Goal: Check status: Check status

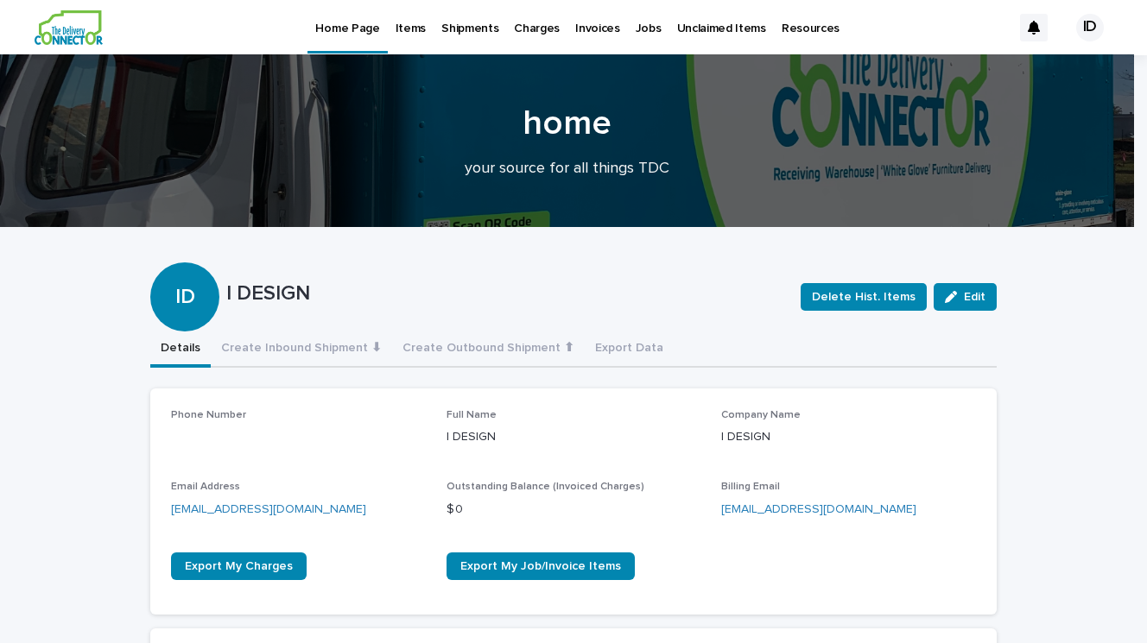
click at [409, 28] on p "Items" at bounding box center [410, 18] width 30 height 36
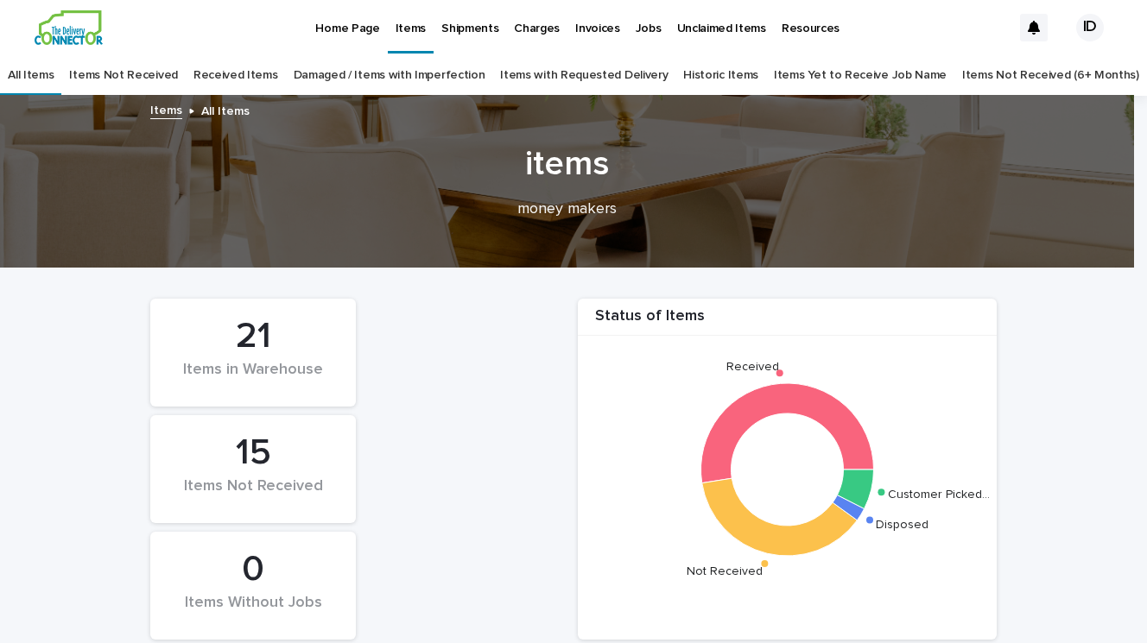
click at [345, 25] on p "Home Page" at bounding box center [347, 18] width 64 height 36
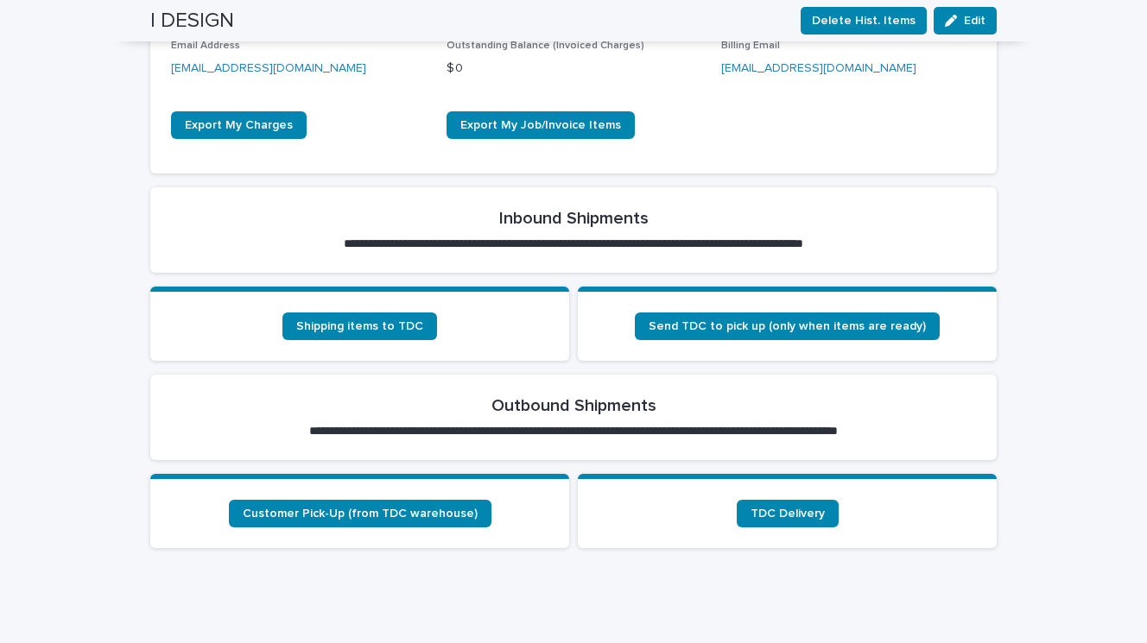
scroll to position [459, 0]
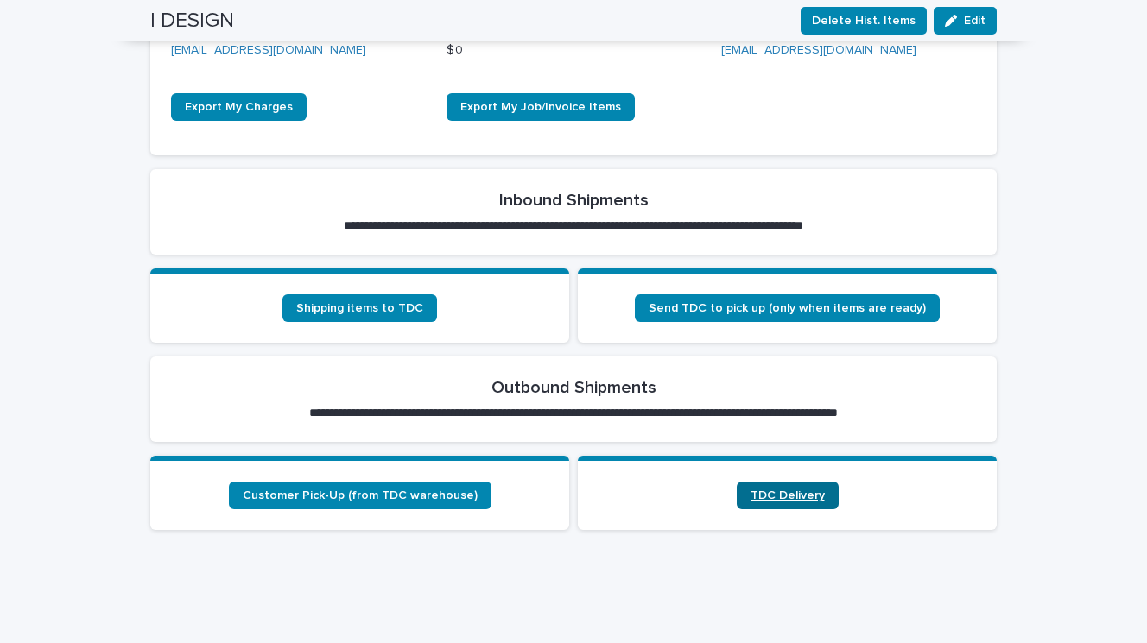
click at [788, 497] on span "TDC Delivery" at bounding box center [787, 496] width 74 height 12
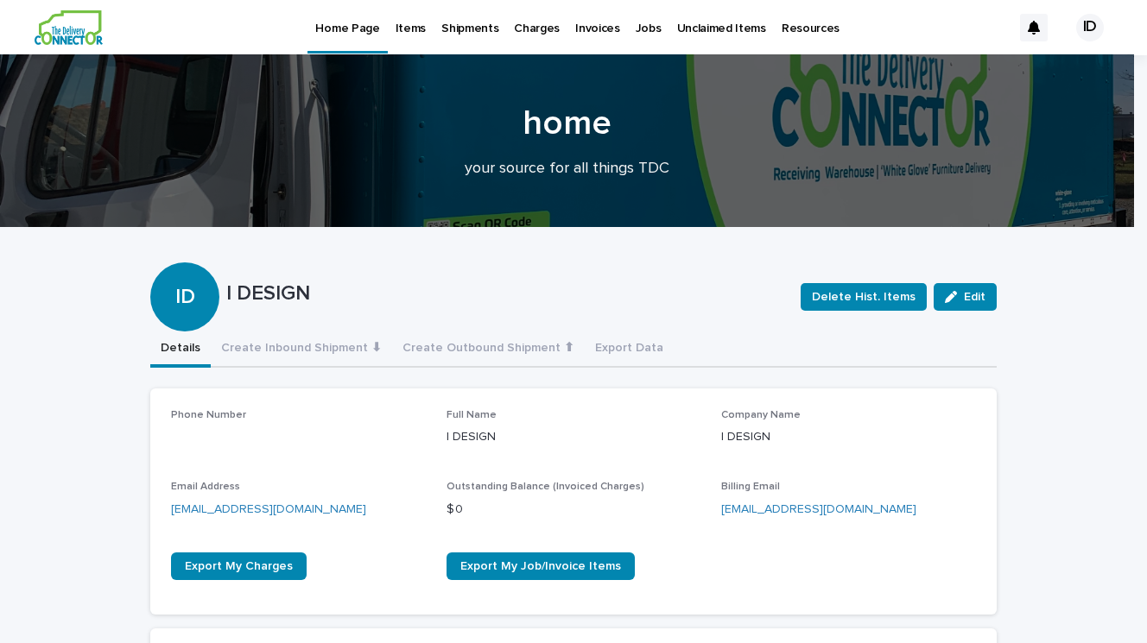
click at [414, 33] on p "Items" at bounding box center [410, 18] width 30 height 36
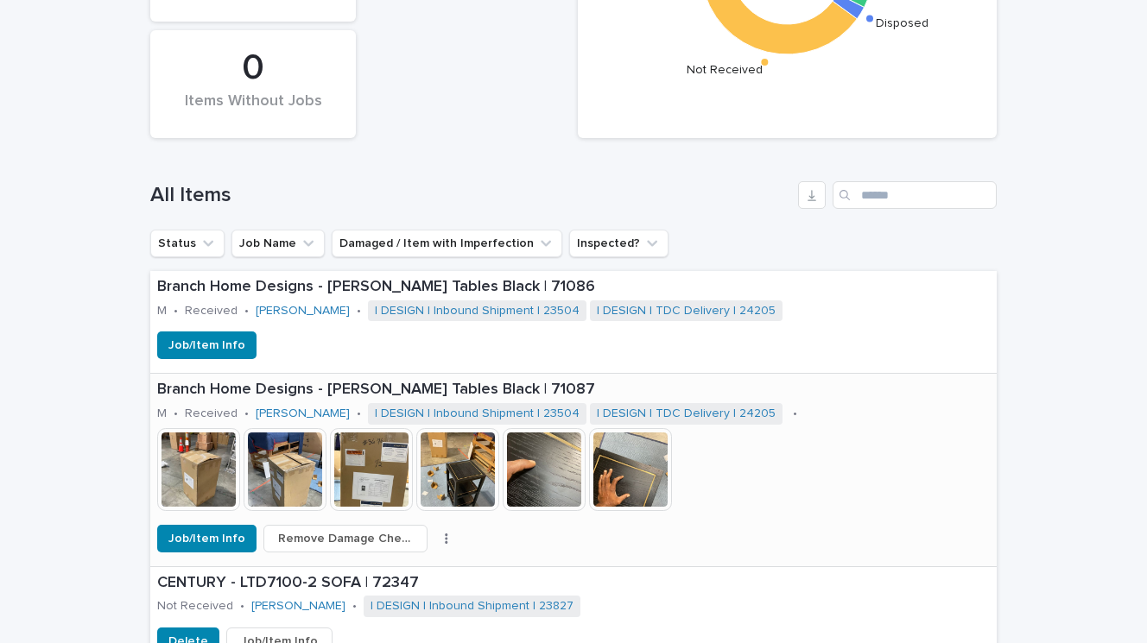
scroll to position [503, 0]
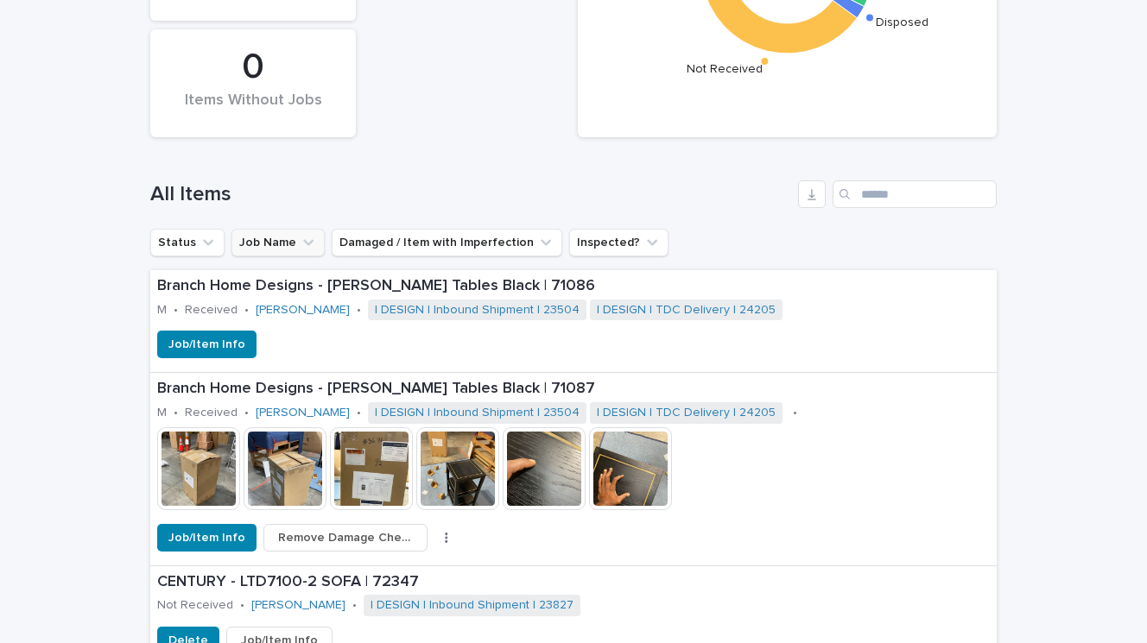
click at [300, 242] on icon "Job Name" at bounding box center [308, 242] width 17 height 17
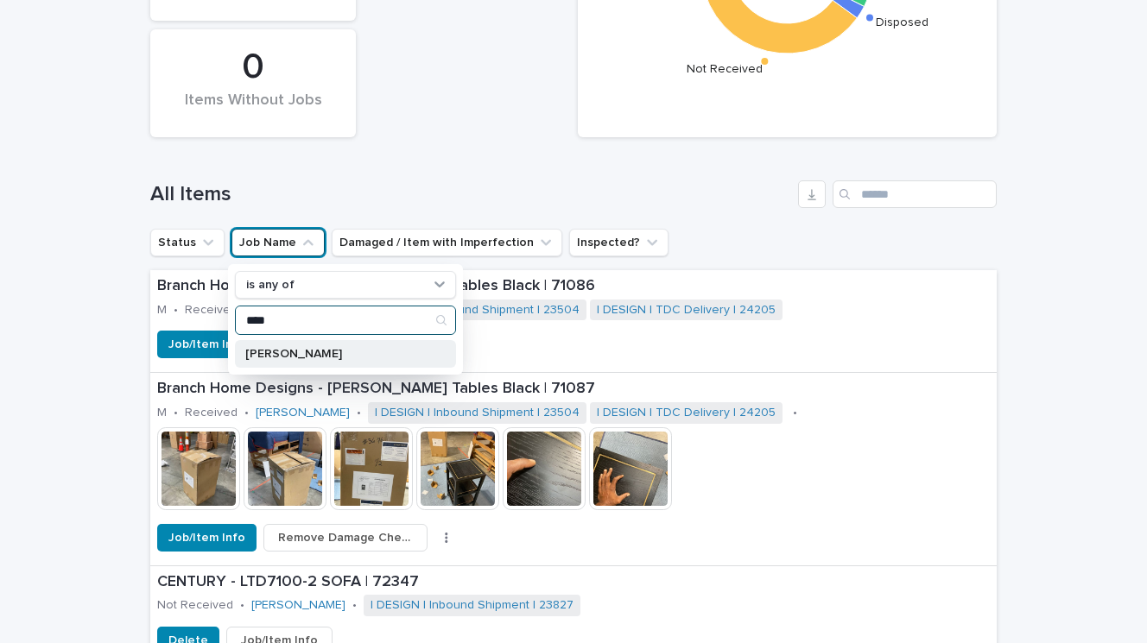
type input "****"
click at [280, 348] on p "[PERSON_NAME]" at bounding box center [336, 354] width 183 height 12
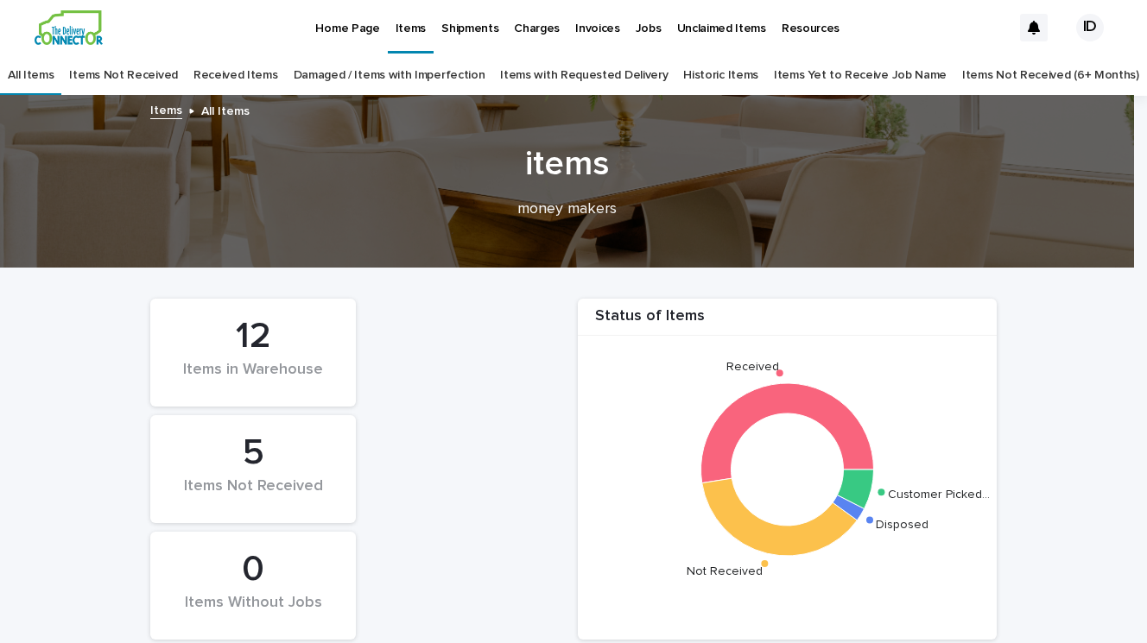
click at [253, 73] on link "Received Items" at bounding box center [235, 75] width 85 height 41
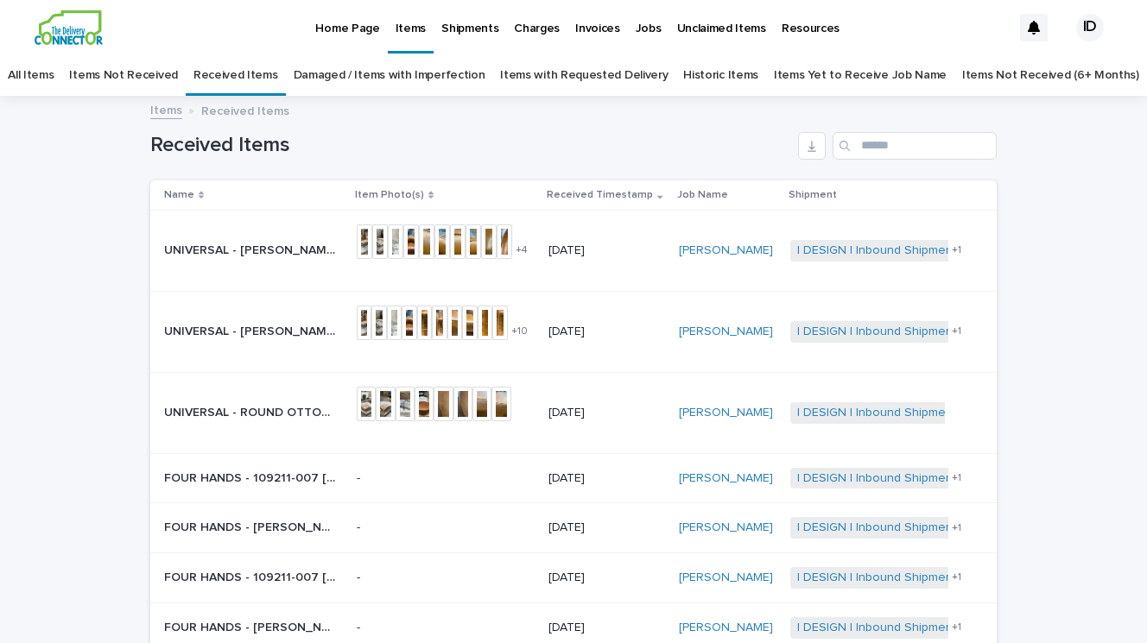
click at [54, 70] on link "All Items" at bounding box center [31, 75] width 46 height 41
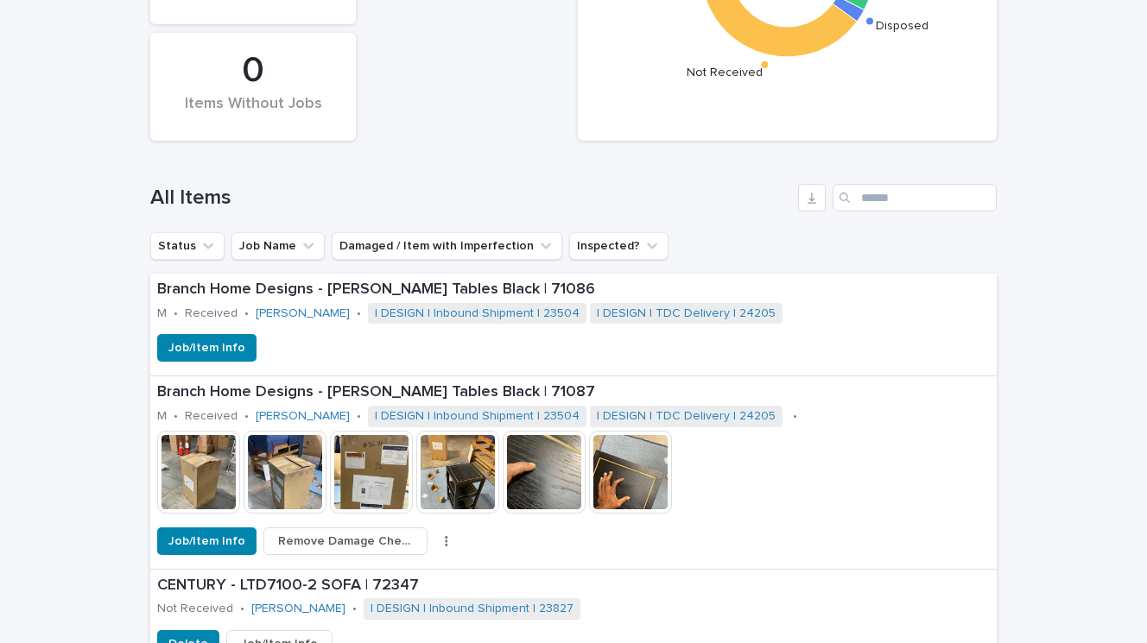
scroll to position [500, 0]
click at [280, 244] on button "Job Name" at bounding box center [277, 245] width 93 height 28
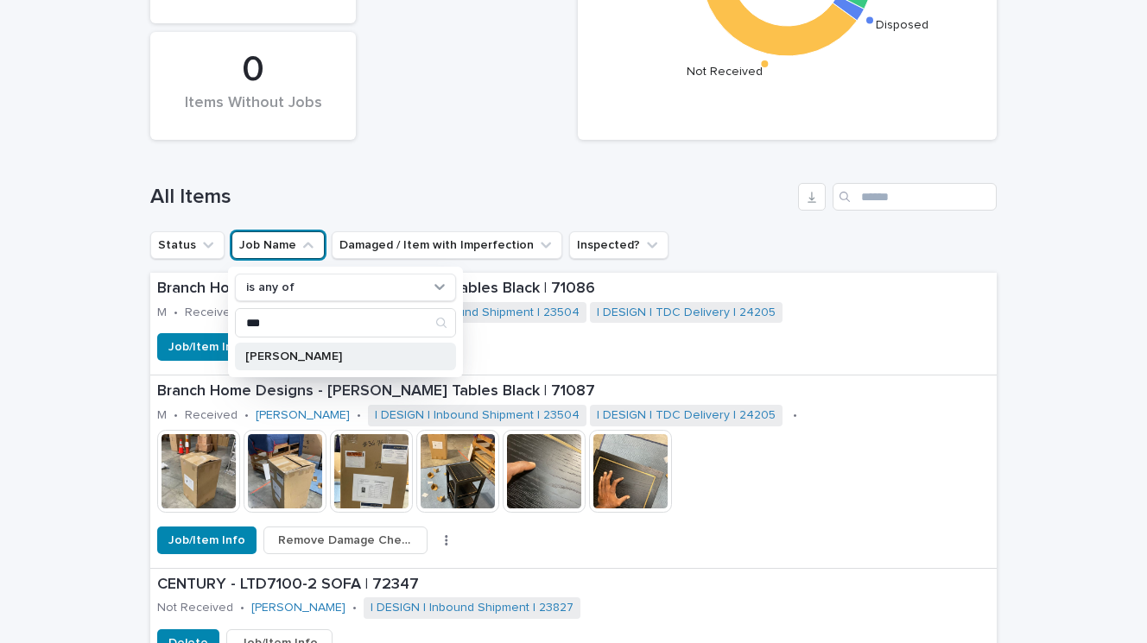
type input "***"
click at [273, 351] on p "[PERSON_NAME]" at bounding box center [336, 357] width 183 height 12
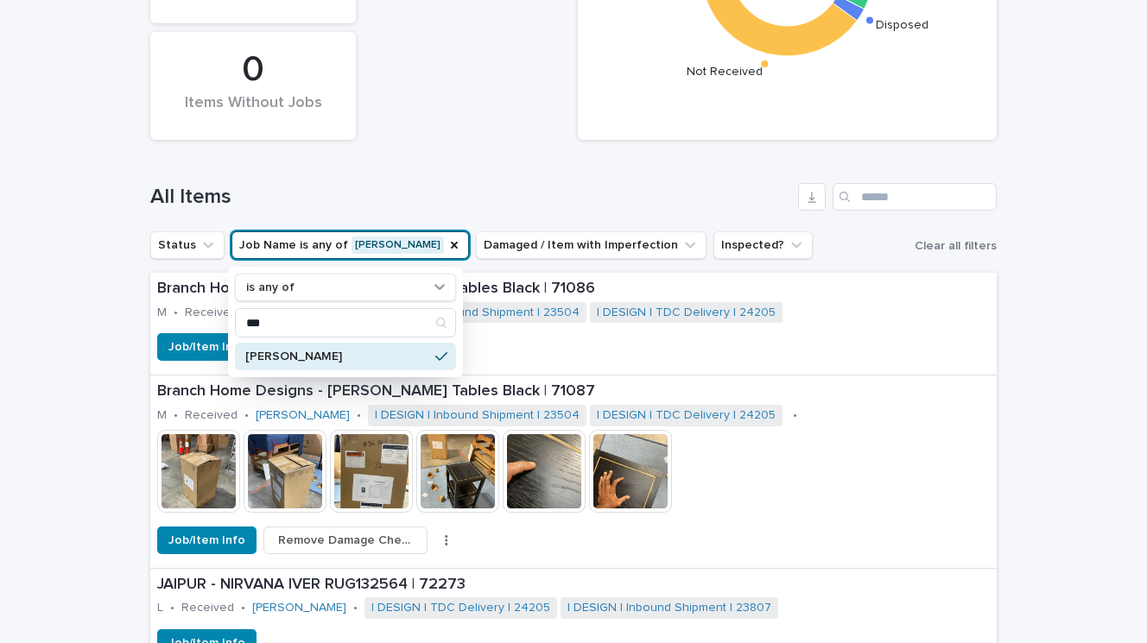
click at [287, 353] on p "[PERSON_NAME]" at bounding box center [336, 357] width 183 height 12
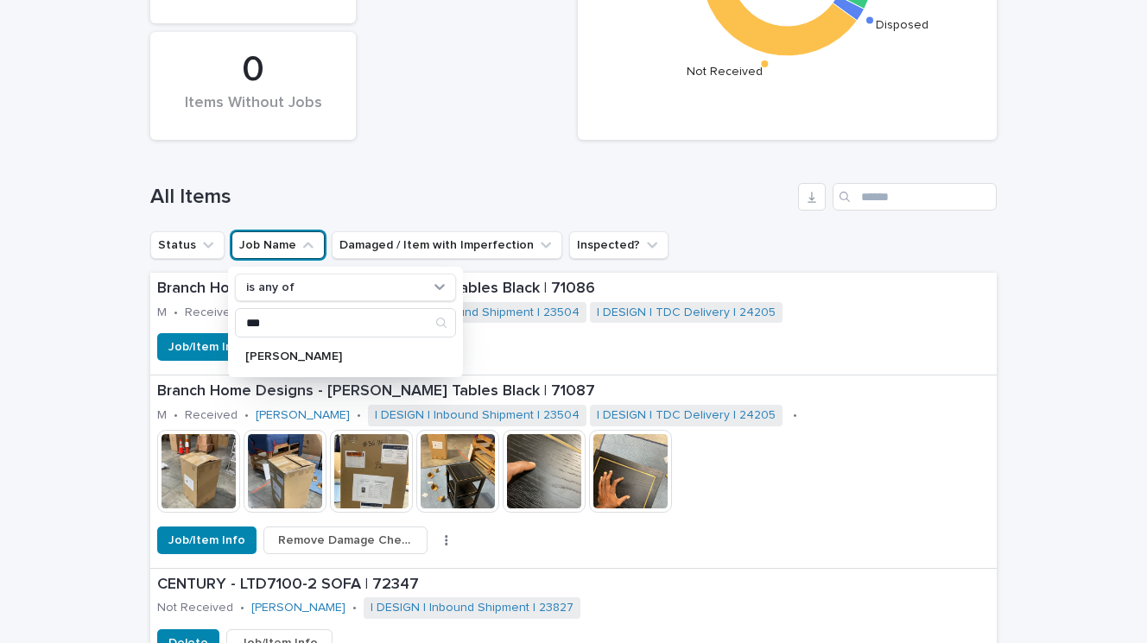
click at [774, 230] on div "All Items" at bounding box center [573, 190] width 846 height 83
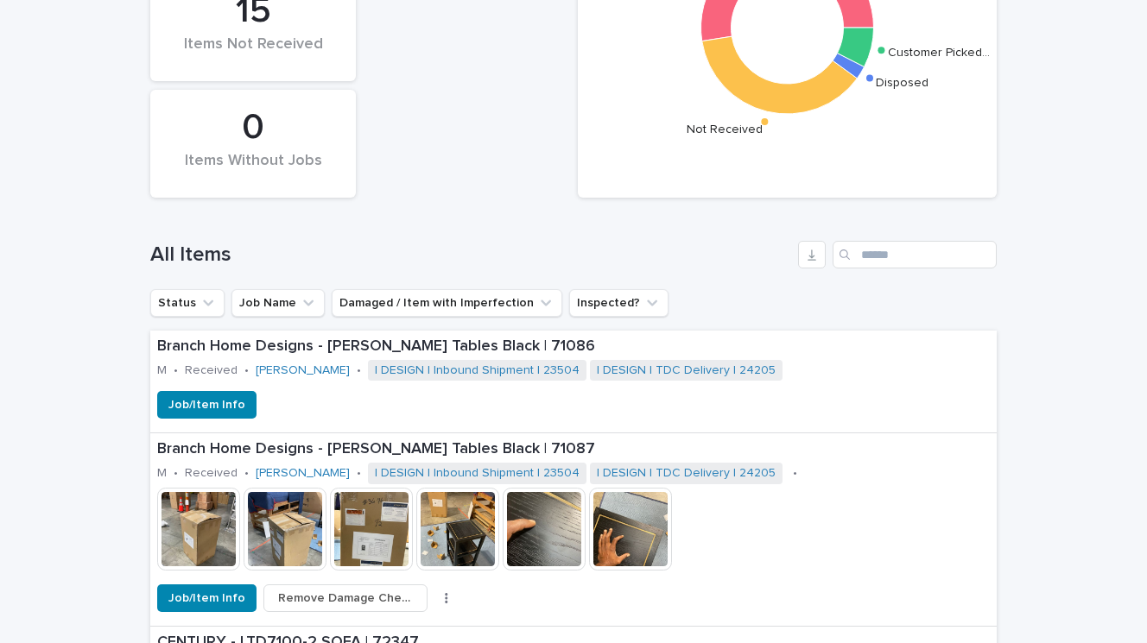
scroll to position [443, 0]
click at [270, 310] on button "Job Name" at bounding box center [277, 302] width 93 height 28
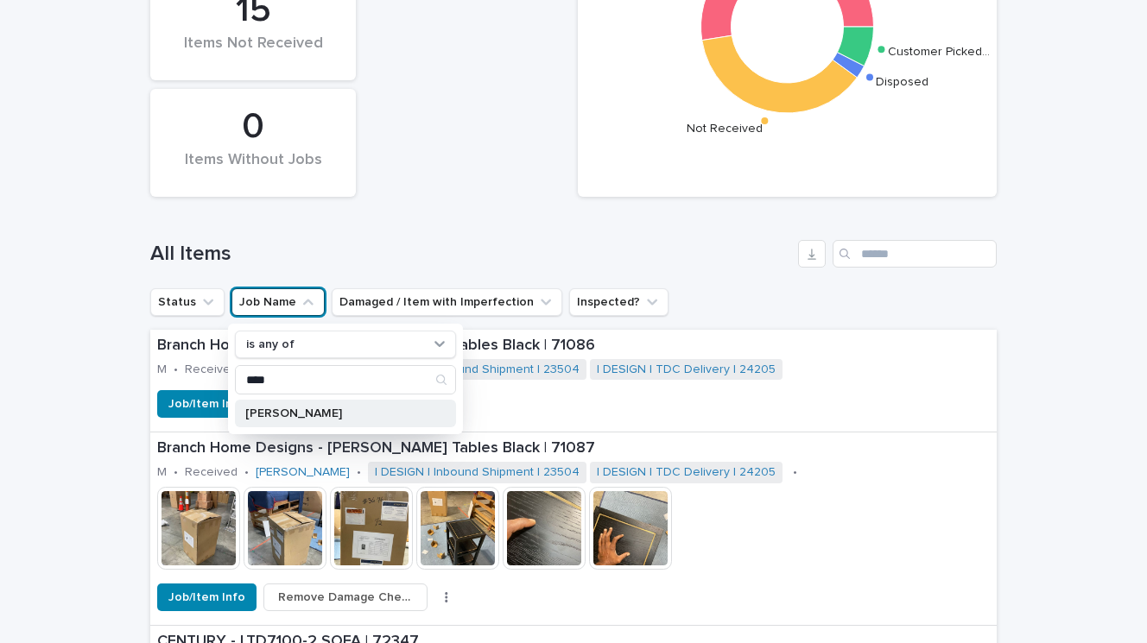
type input "****"
click at [264, 411] on p "[PERSON_NAME]" at bounding box center [336, 414] width 183 height 12
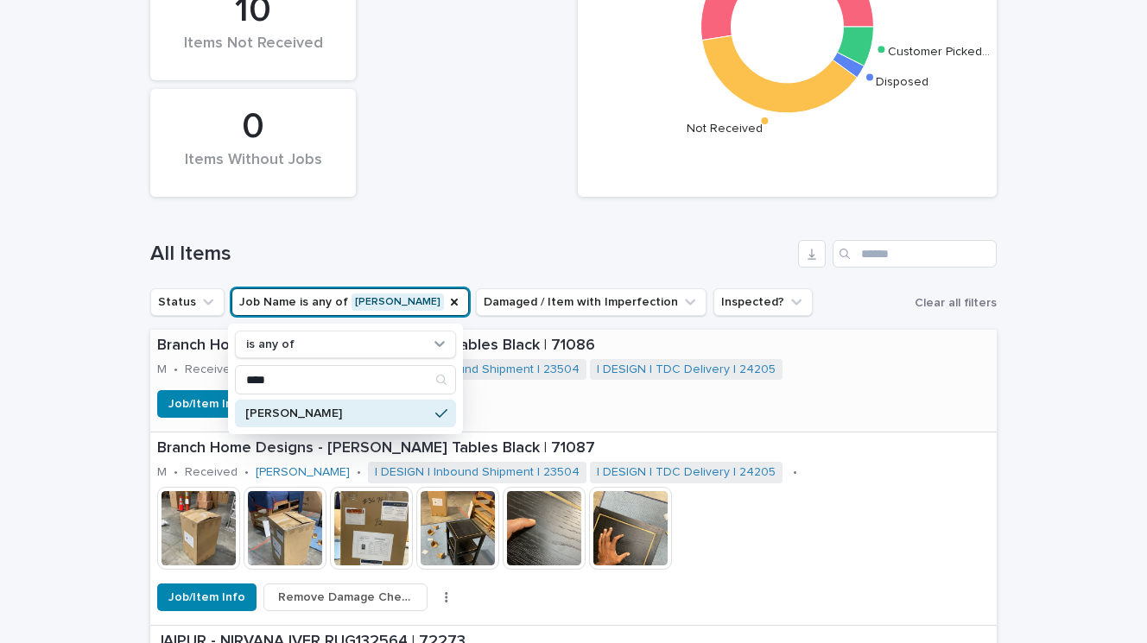
click at [560, 395] on div "Job/Item Info" at bounding box center [573, 404] width 846 height 28
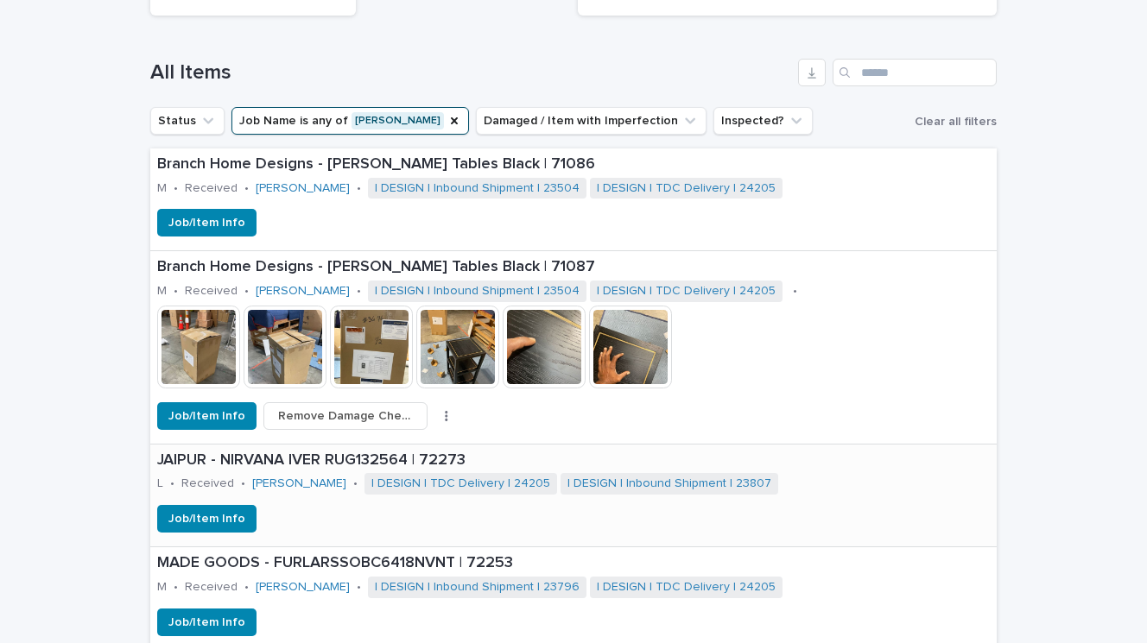
scroll to position [623, 0]
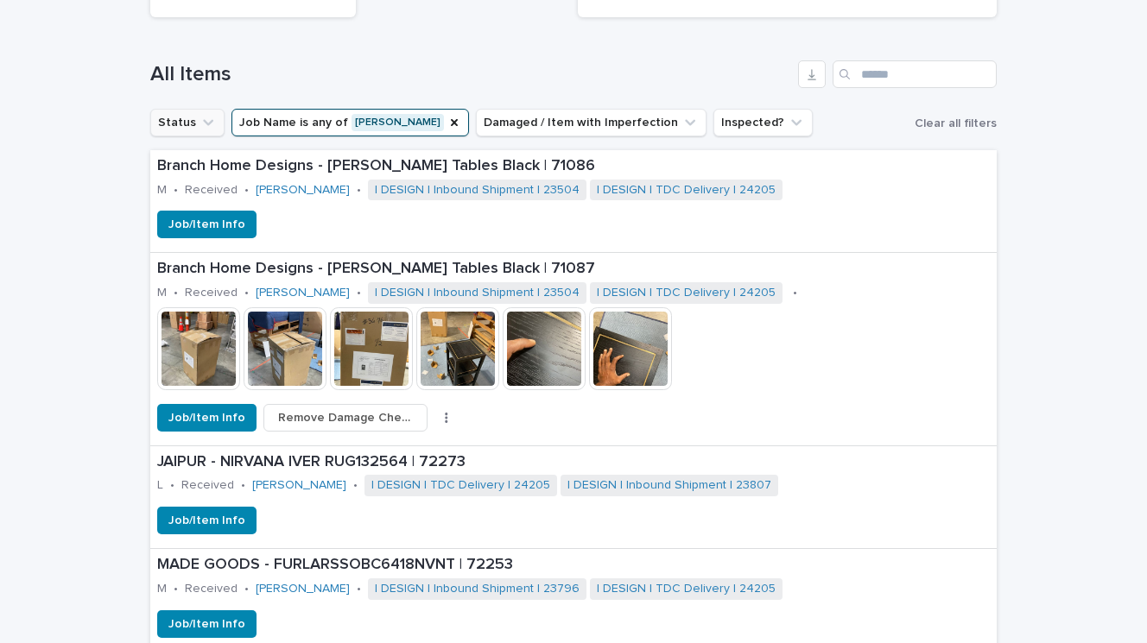
click at [183, 123] on button "Status" at bounding box center [187, 123] width 74 height 28
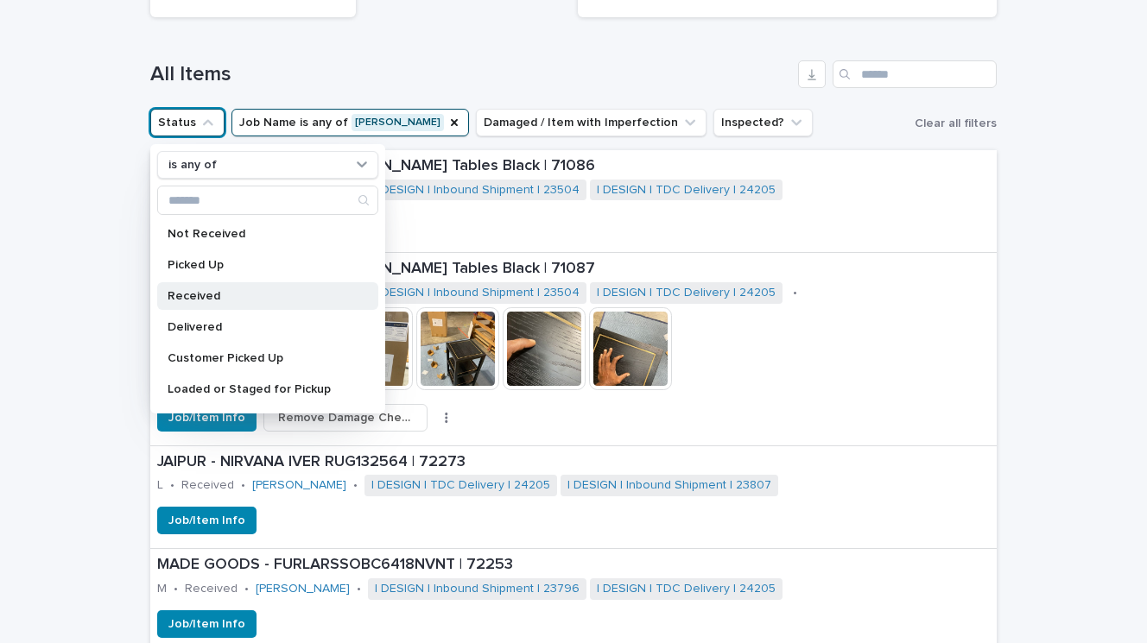
click at [193, 292] on p "Received" at bounding box center [259, 296] width 183 height 12
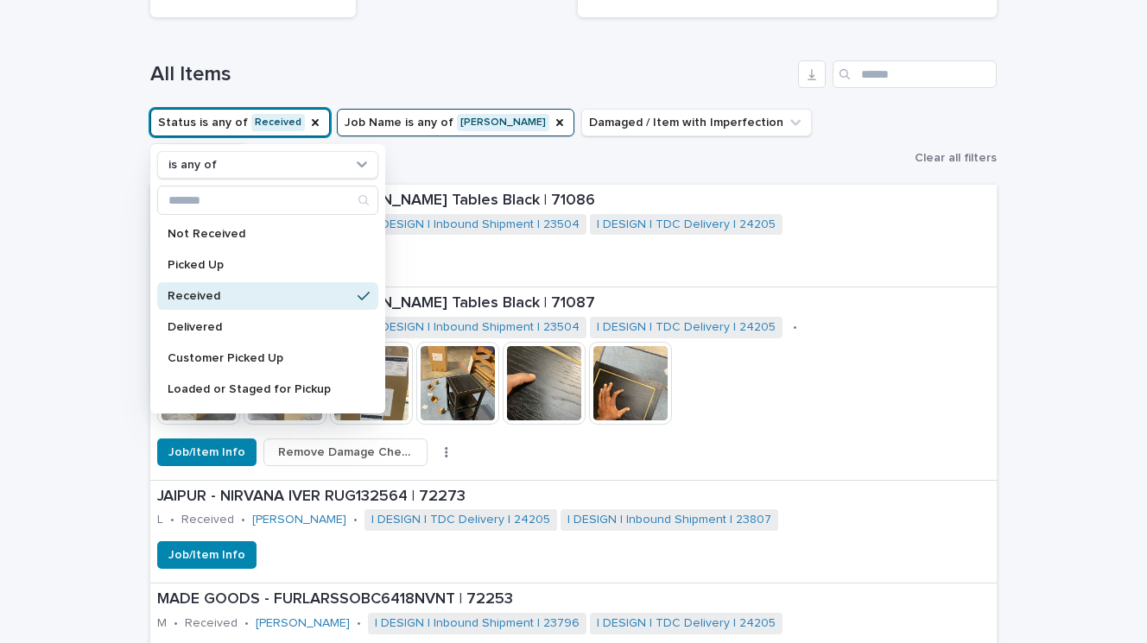
click at [108, 274] on div "Loading... Saving… Loading... Saving… Status of Items Received Not Received Dis…" at bounding box center [573, 541] width 1147 height 1790
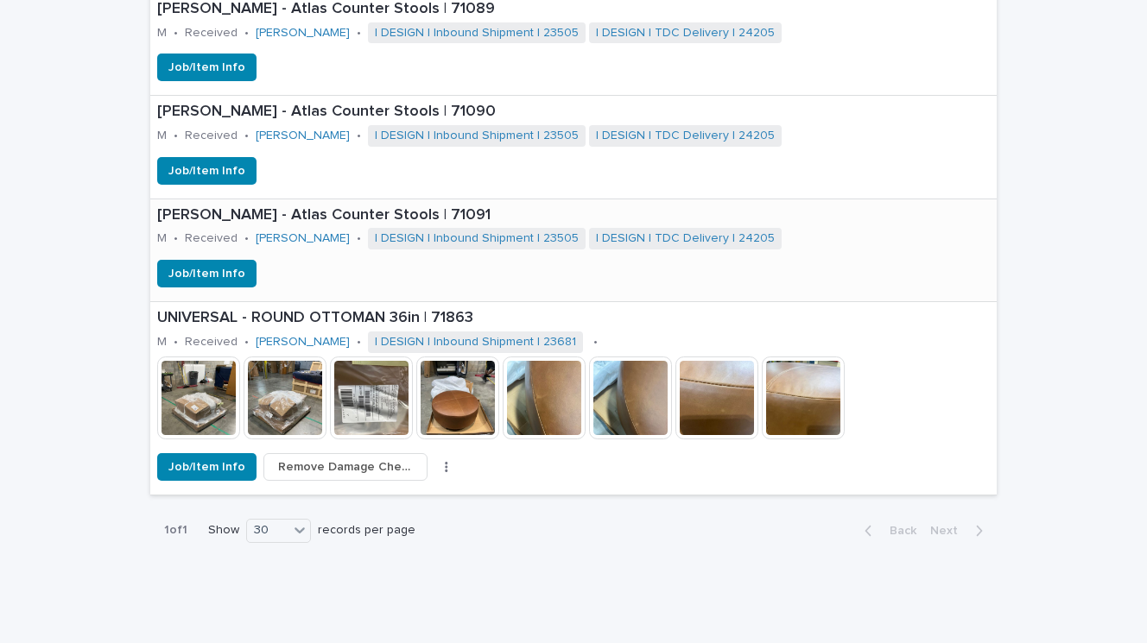
scroll to position [1419, 0]
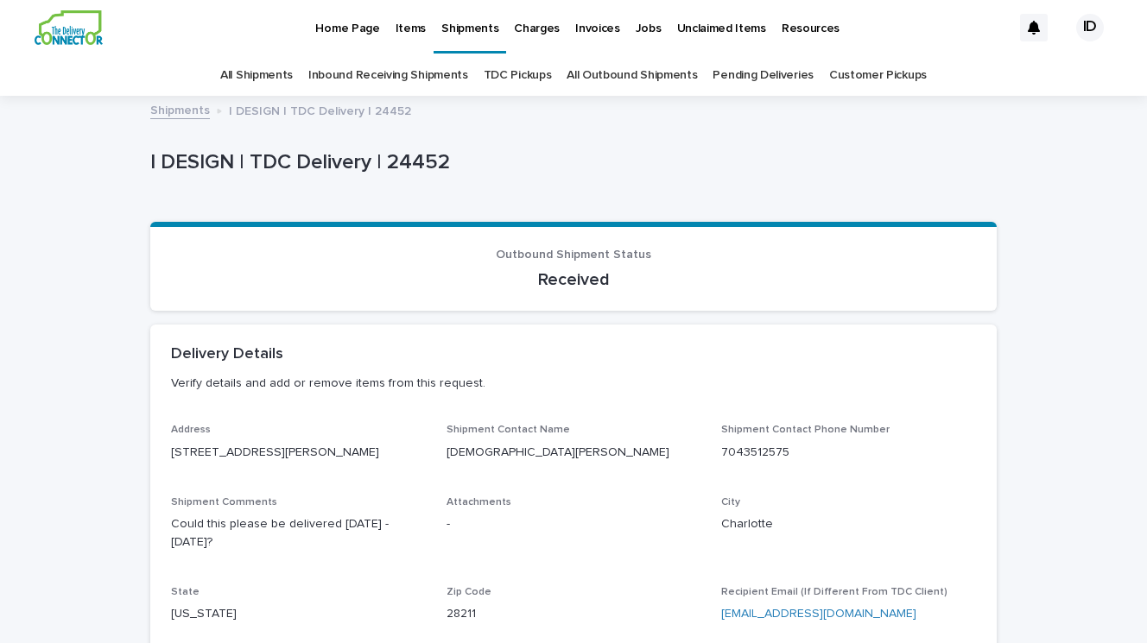
click at [534, 29] on p "Charges" at bounding box center [537, 18] width 46 height 36
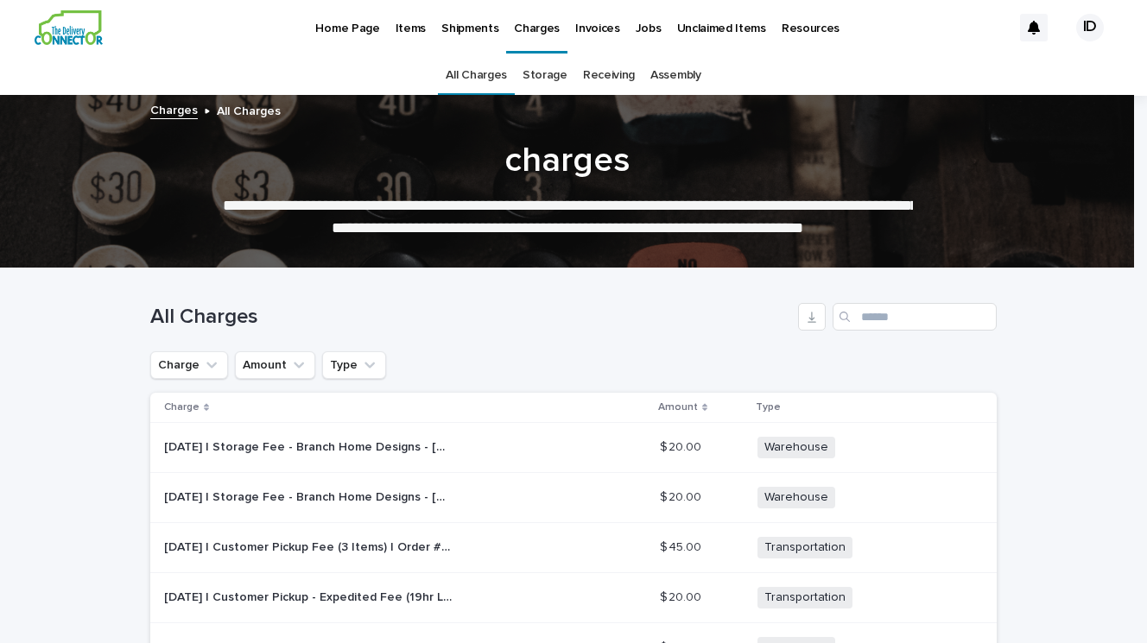
click at [590, 32] on p "Invoices" at bounding box center [597, 18] width 45 height 36
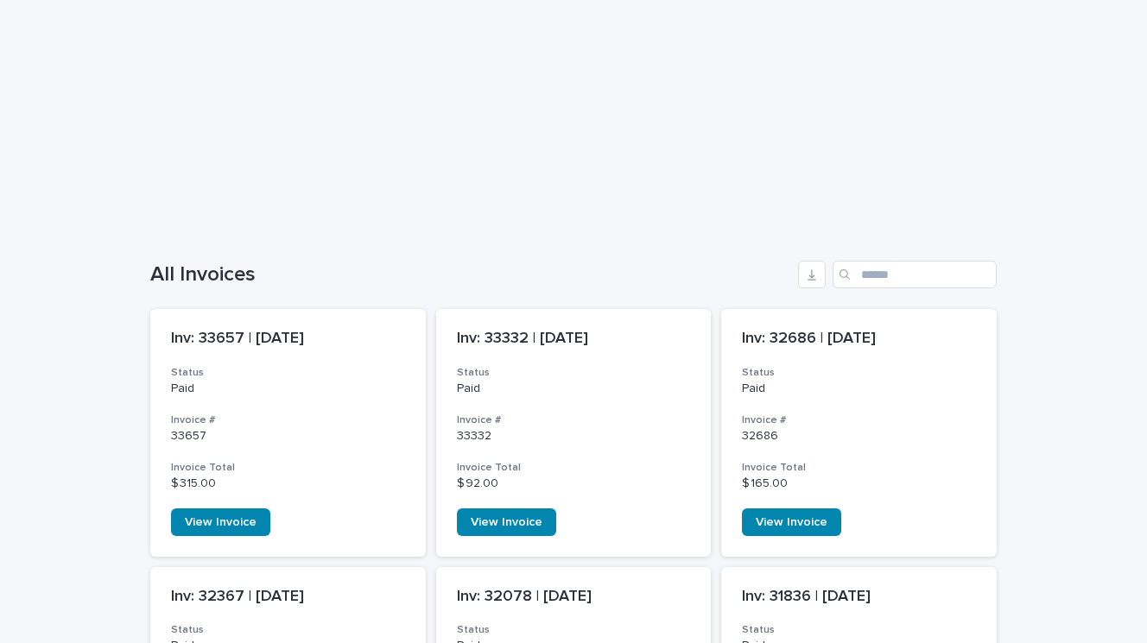
scroll to position [216, 0]
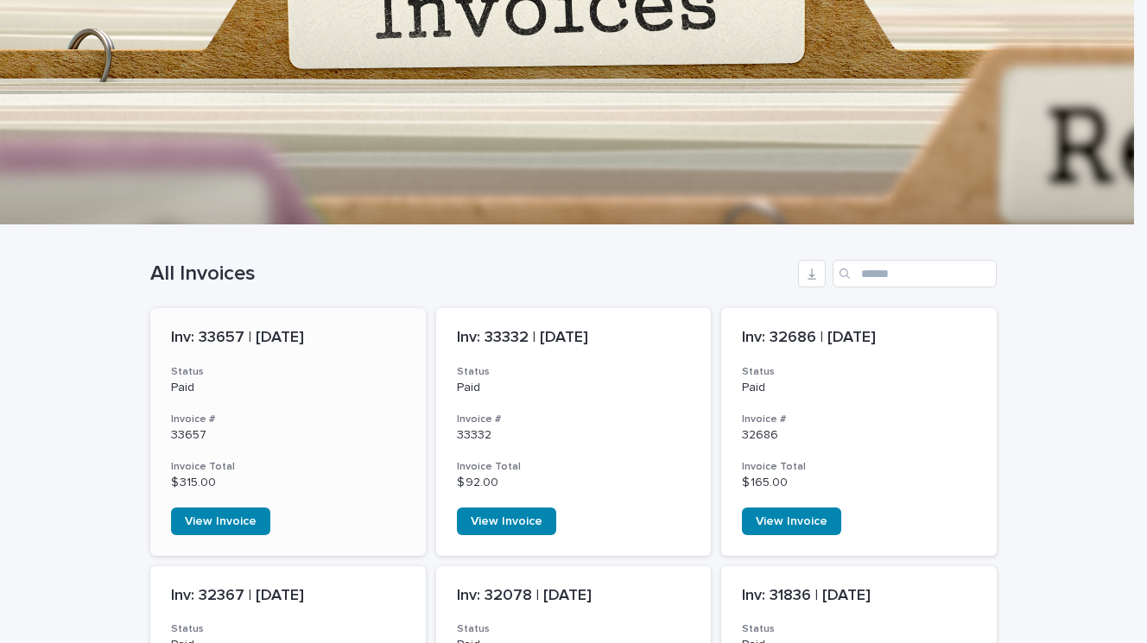
click at [268, 338] on p "Inv: 33657 | [DATE]" at bounding box center [288, 338] width 234 height 19
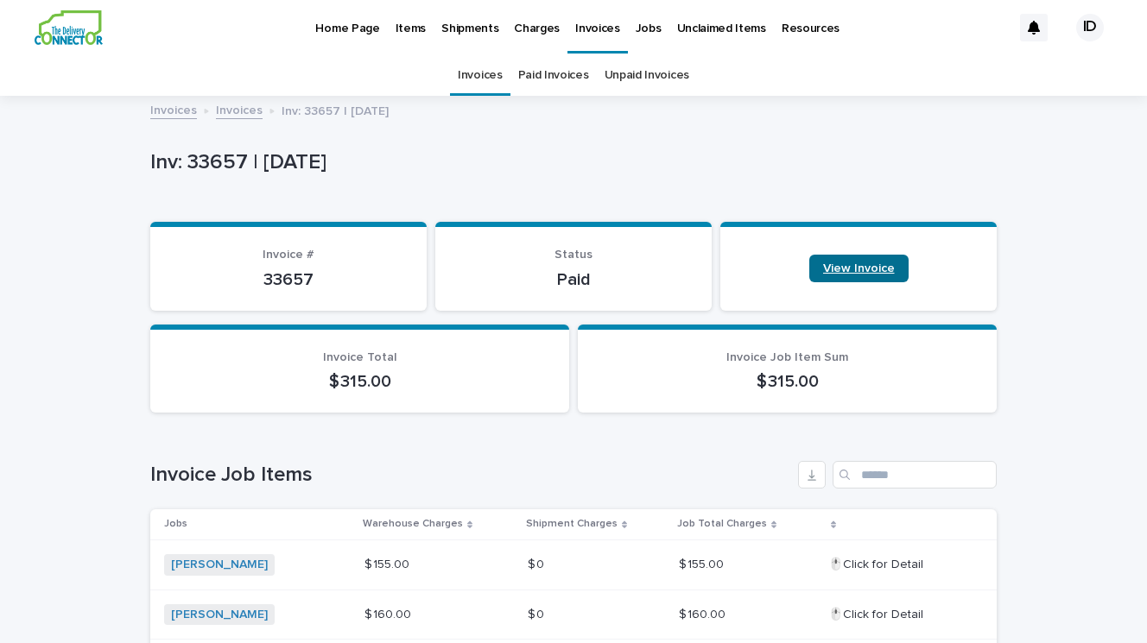
click at [852, 264] on span "View Invoice" at bounding box center [859, 269] width 72 height 12
